Goal: Task Accomplishment & Management: Complete application form

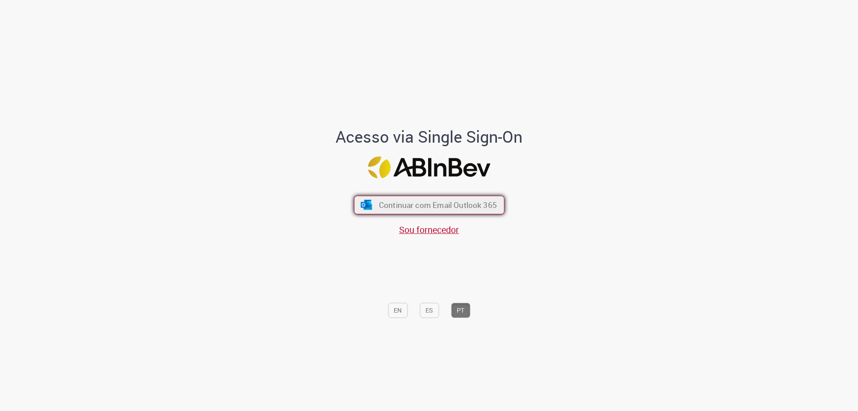
click at [417, 202] on span "Continuar com Email Outlook 365" at bounding box center [438, 205] width 118 height 10
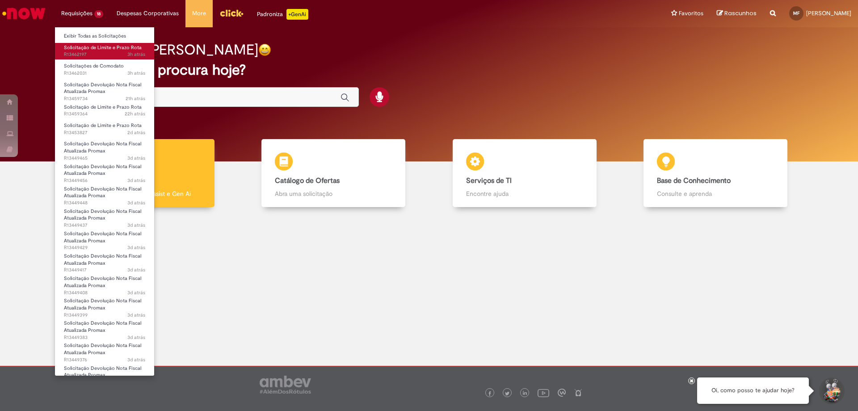
click at [107, 49] on span "Solicitação de Limite e Prazo Rota" at bounding box center [103, 47] width 78 height 7
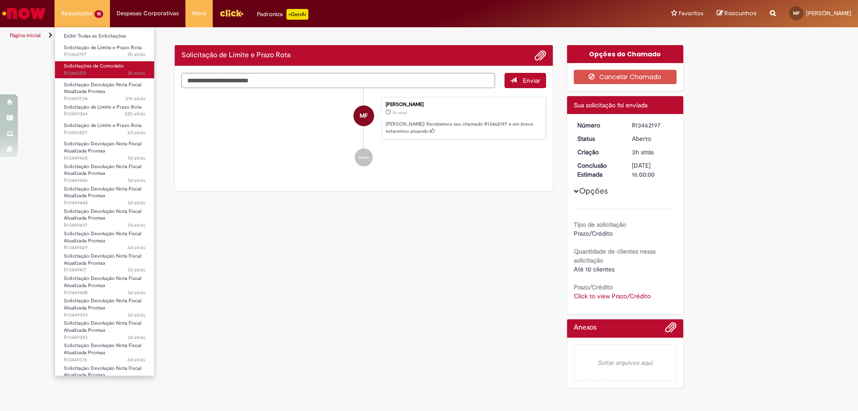
click at [108, 66] on span "Solicitações de Comodato" at bounding box center [94, 66] width 60 height 7
